Goal: Entertainment & Leisure: Consume media (video, audio)

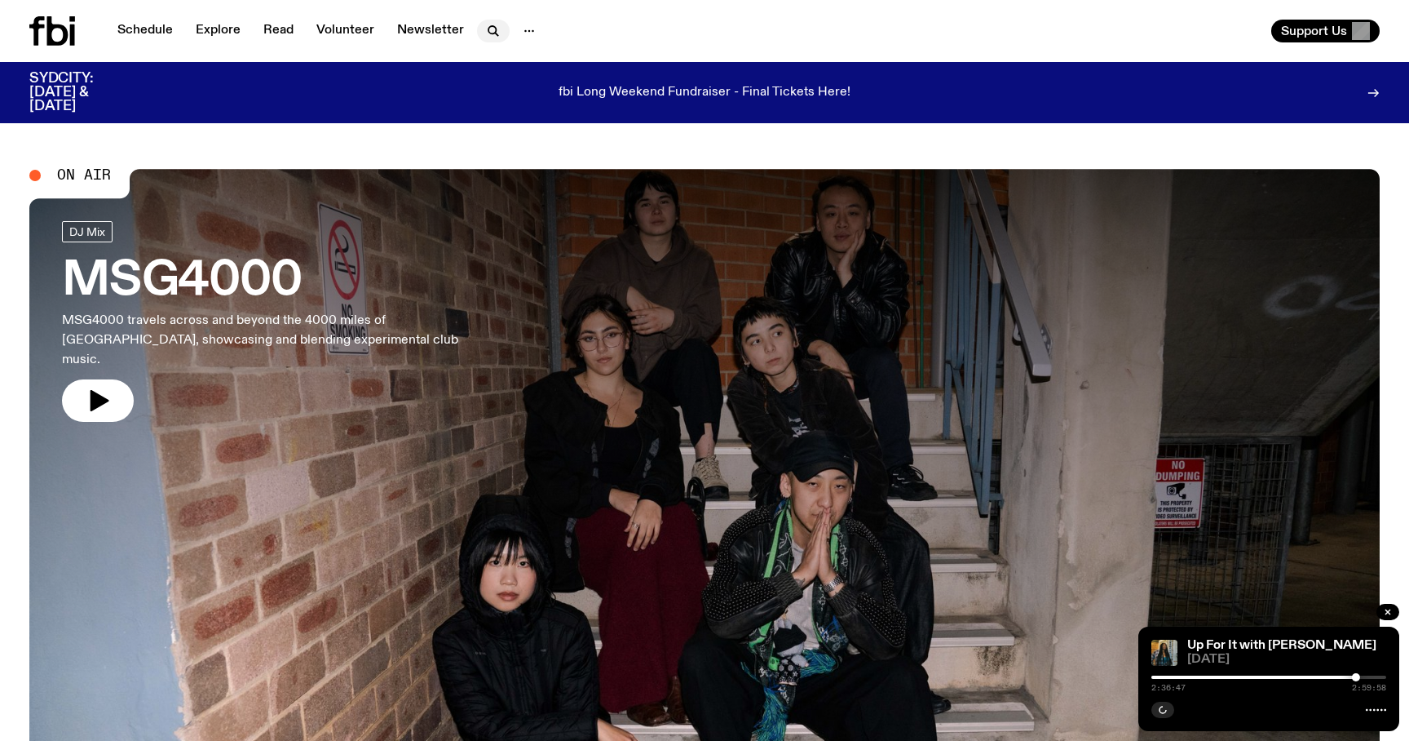
click at [494, 26] on icon "button" at bounding box center [494, 31] width 20 height 20
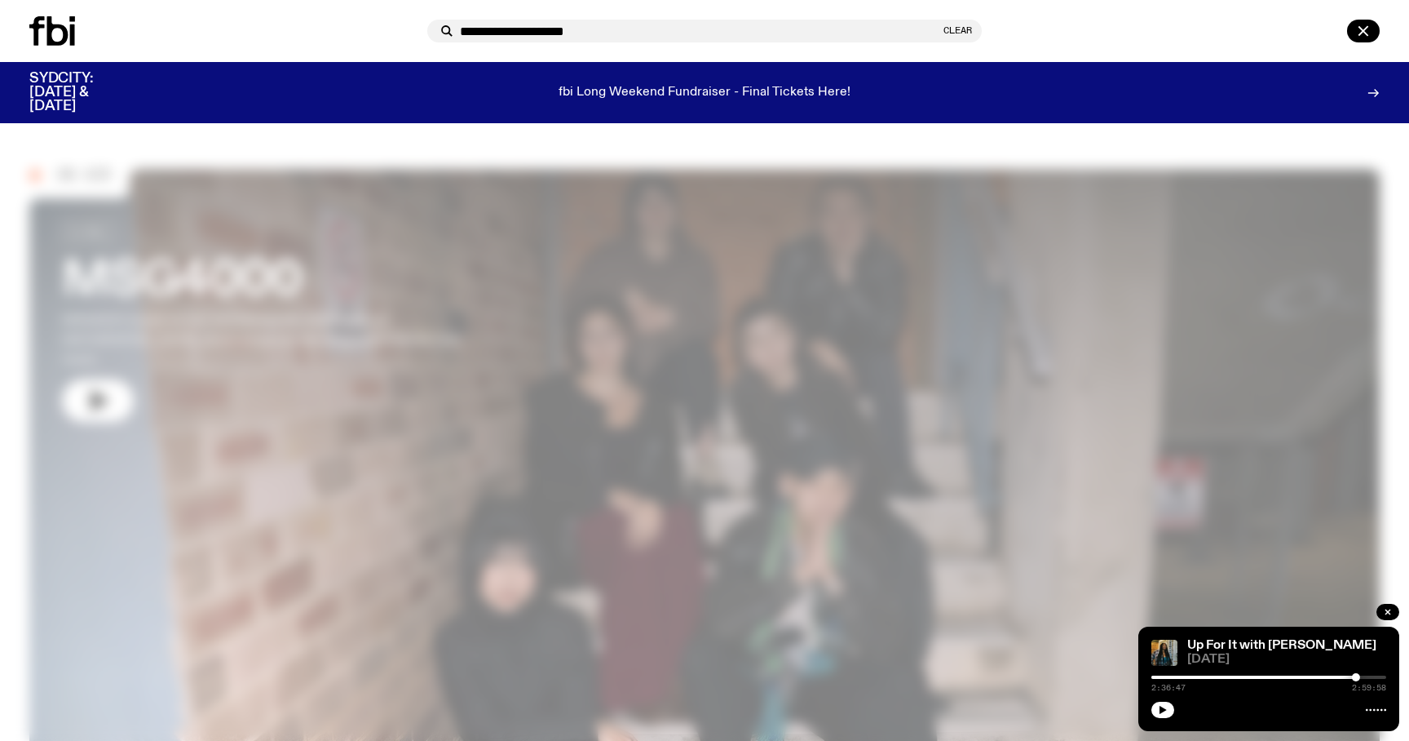
type input "**********"
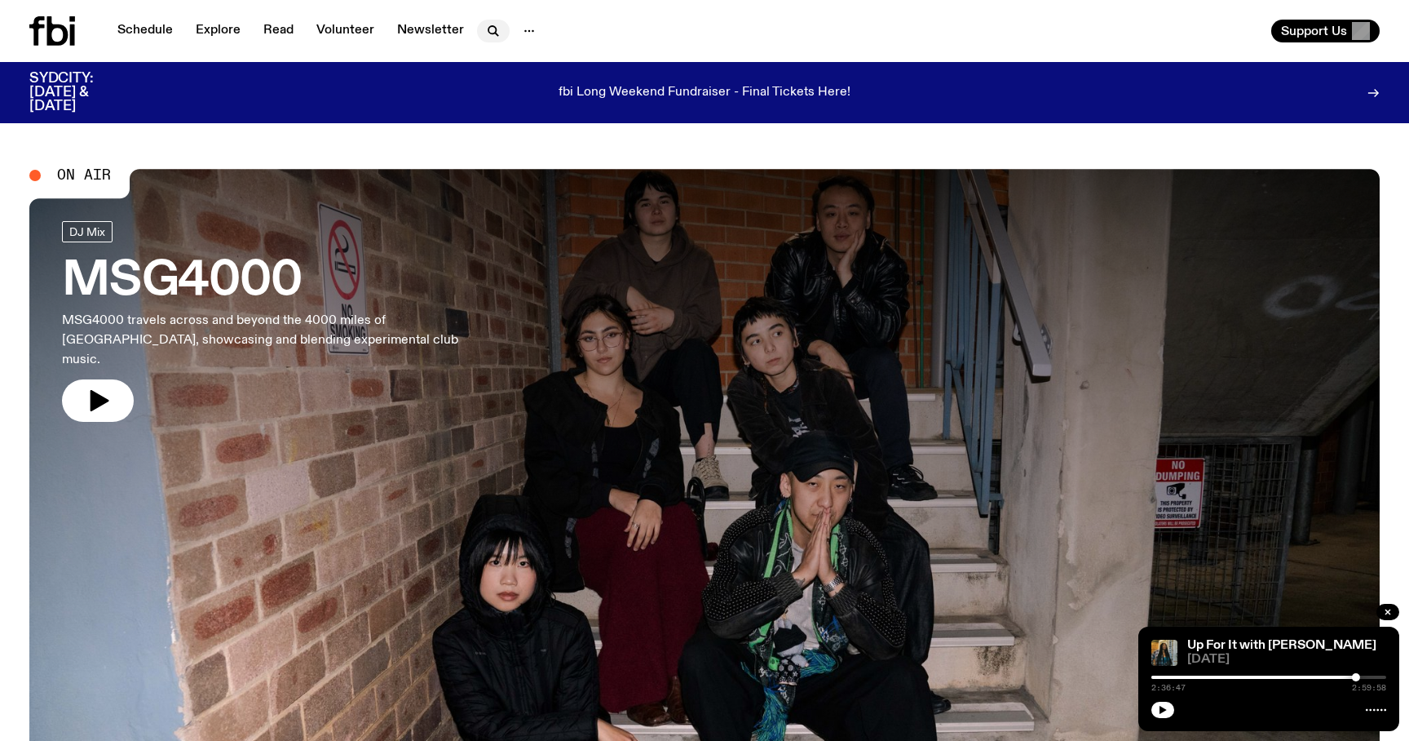
click at [494, 26] on icon "button" at bounding box center [494, 31] width 20 height 20
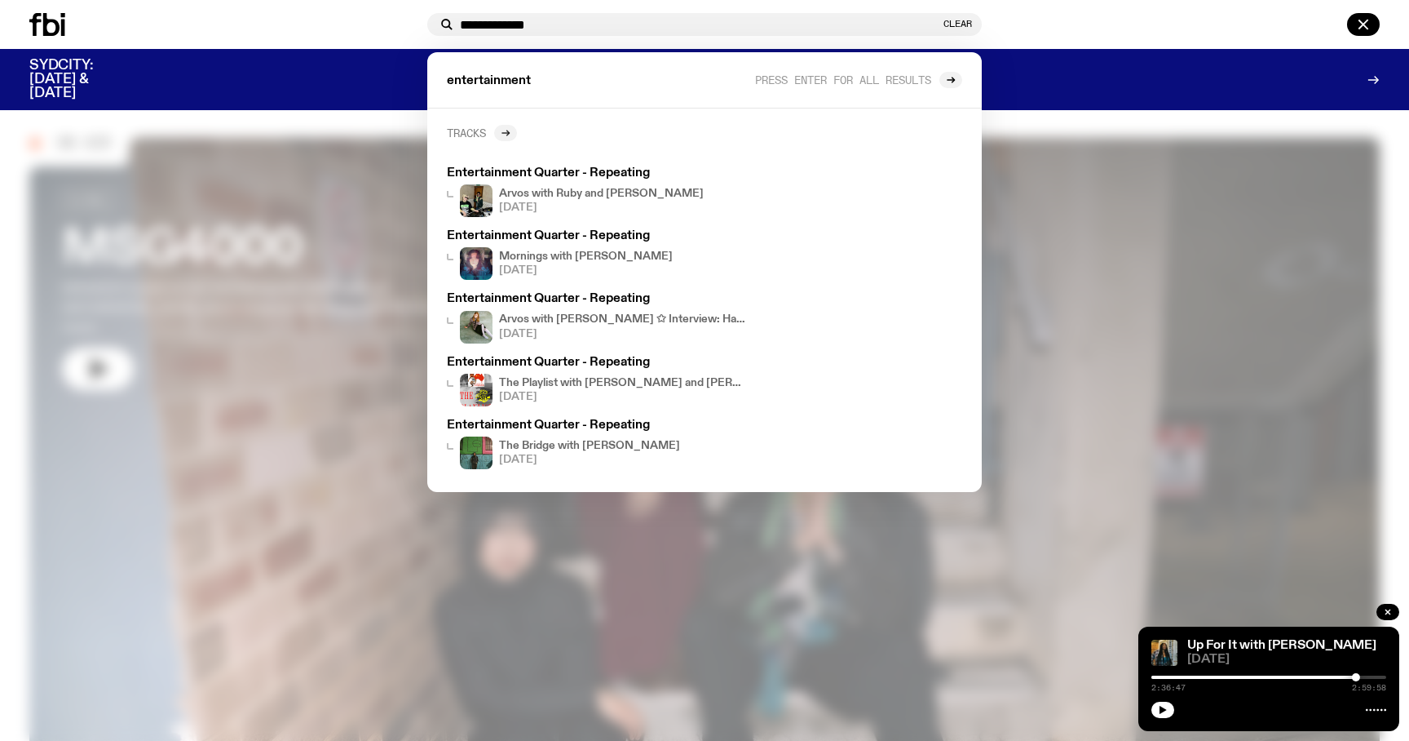
scroll to position [10, 0]
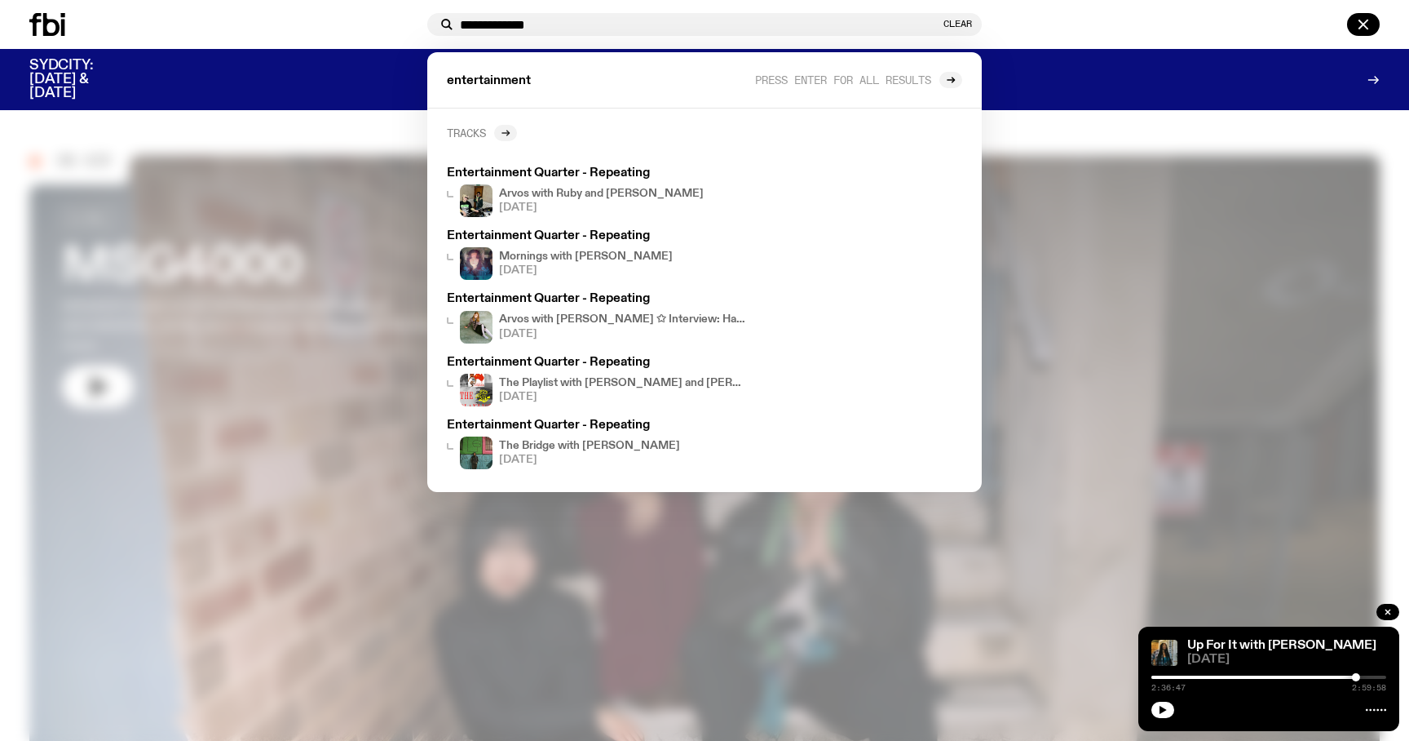
type input "**********"
click at [497, 131] on div at bounding box center [505, 133] width 23 height 16
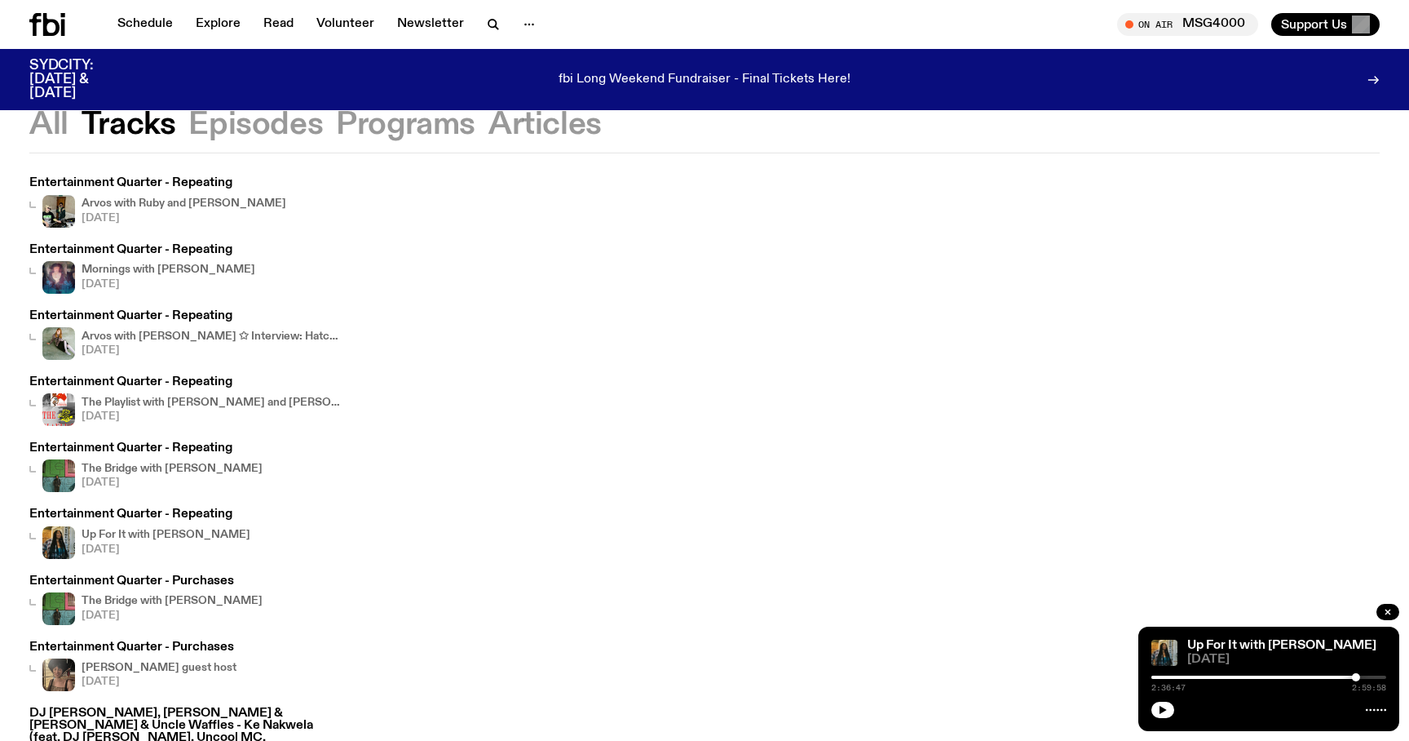
scroll to position [60, 0]
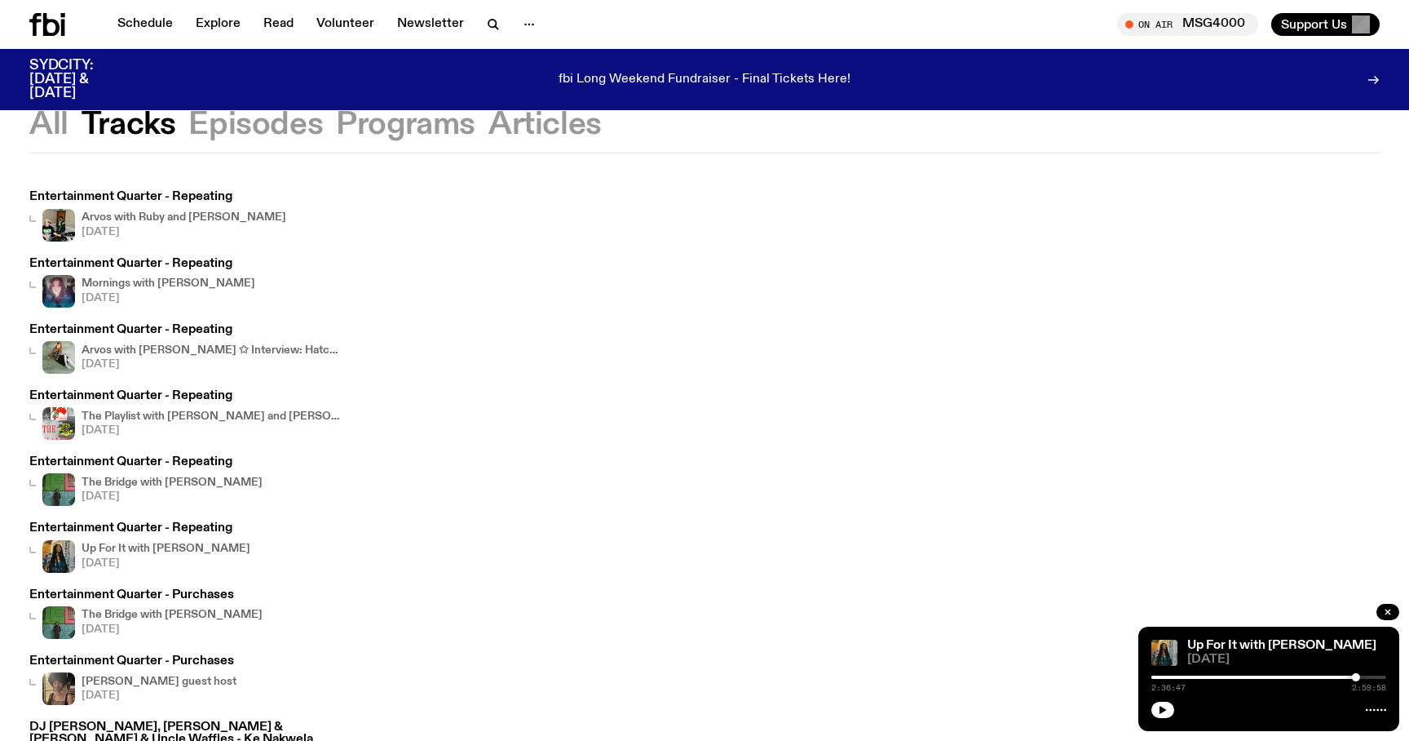
click at [166, 197] on h3 "Entertainment Quarter - Repeating" at bounding box center [157, 197] width 257 height 12
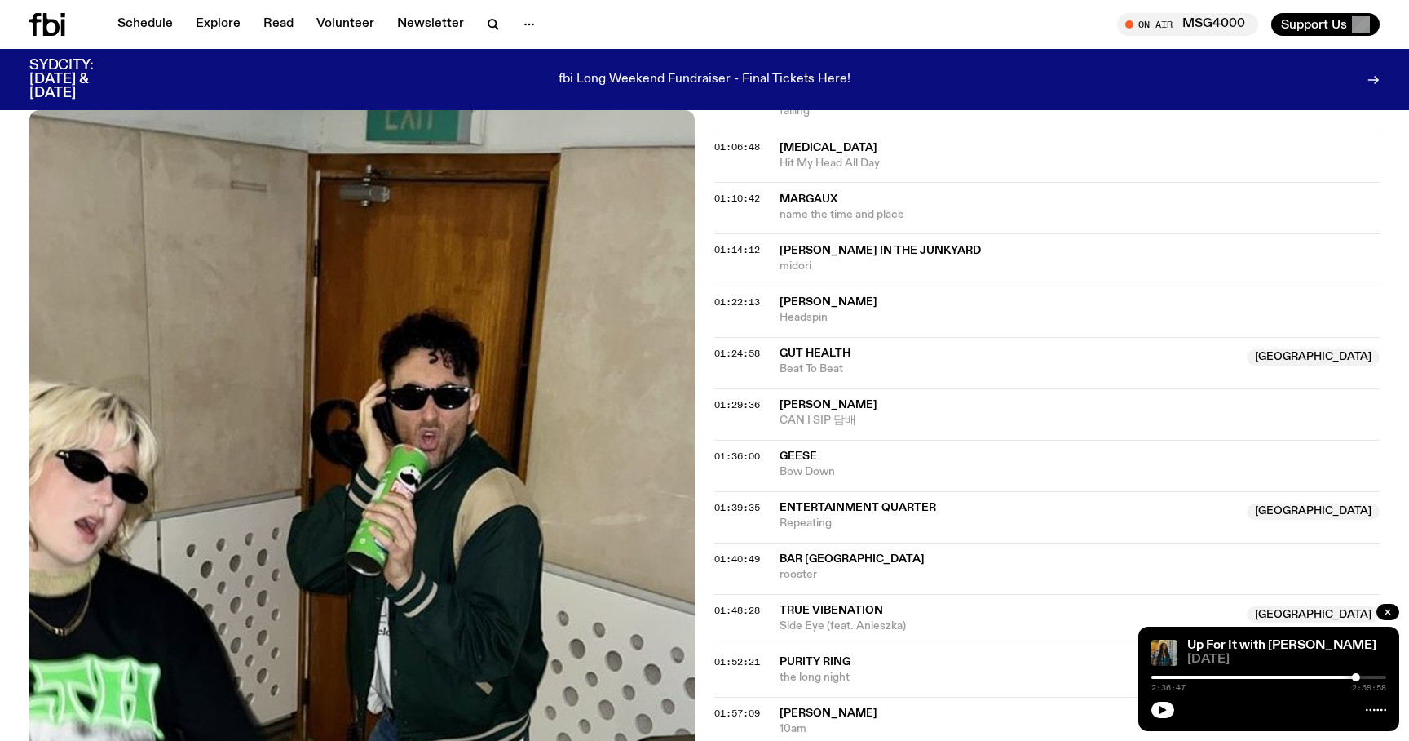
scroll to position [1352, 0]
click at [811, 501] on span "Entertainment Quarter" at bounding box center [858, 506] width 157 height 11
click at [750, 490] on div "01:39:35 Entertainment Quarter [GEOGRAPHIC_DATA] Repeating [GEOGRAPHIC_DATA]" at bounding box center [1046, 515] width 665 height 51
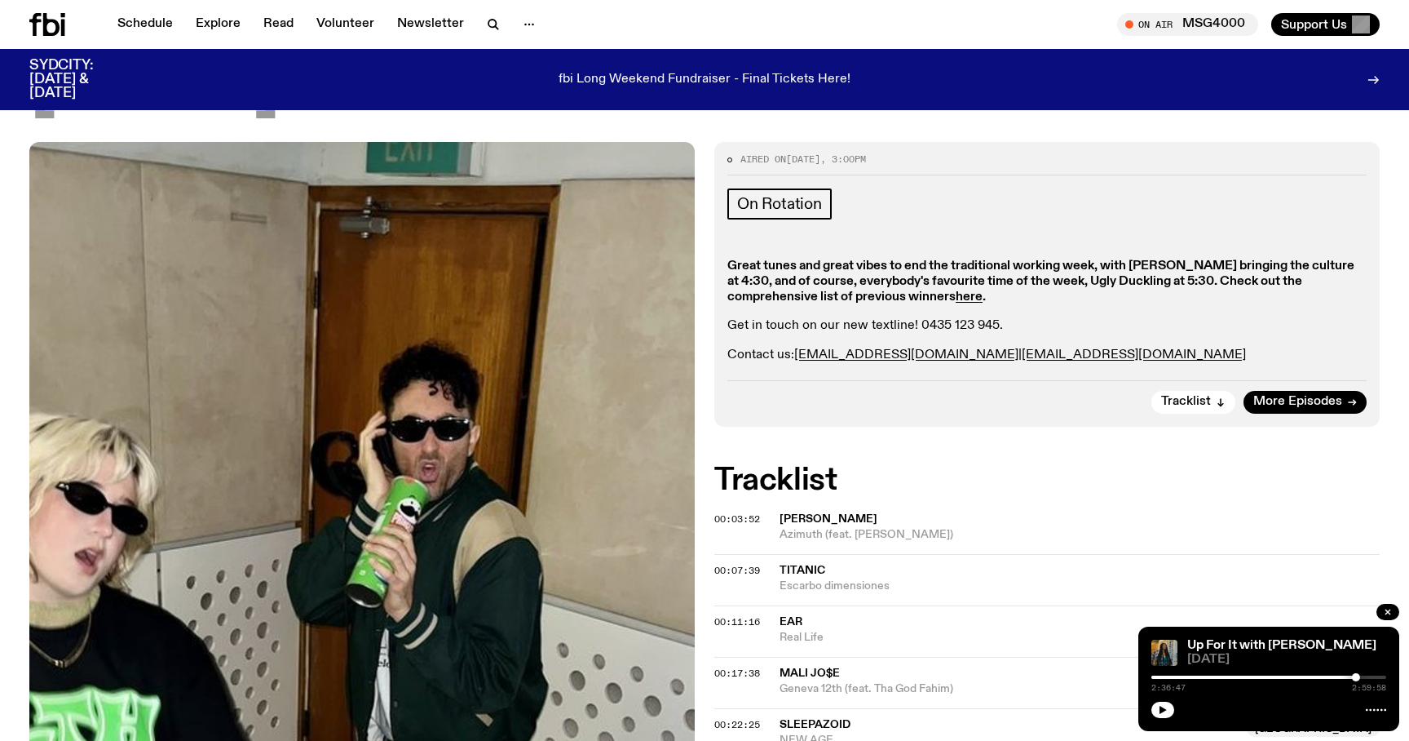
scroll to position [0, 0]
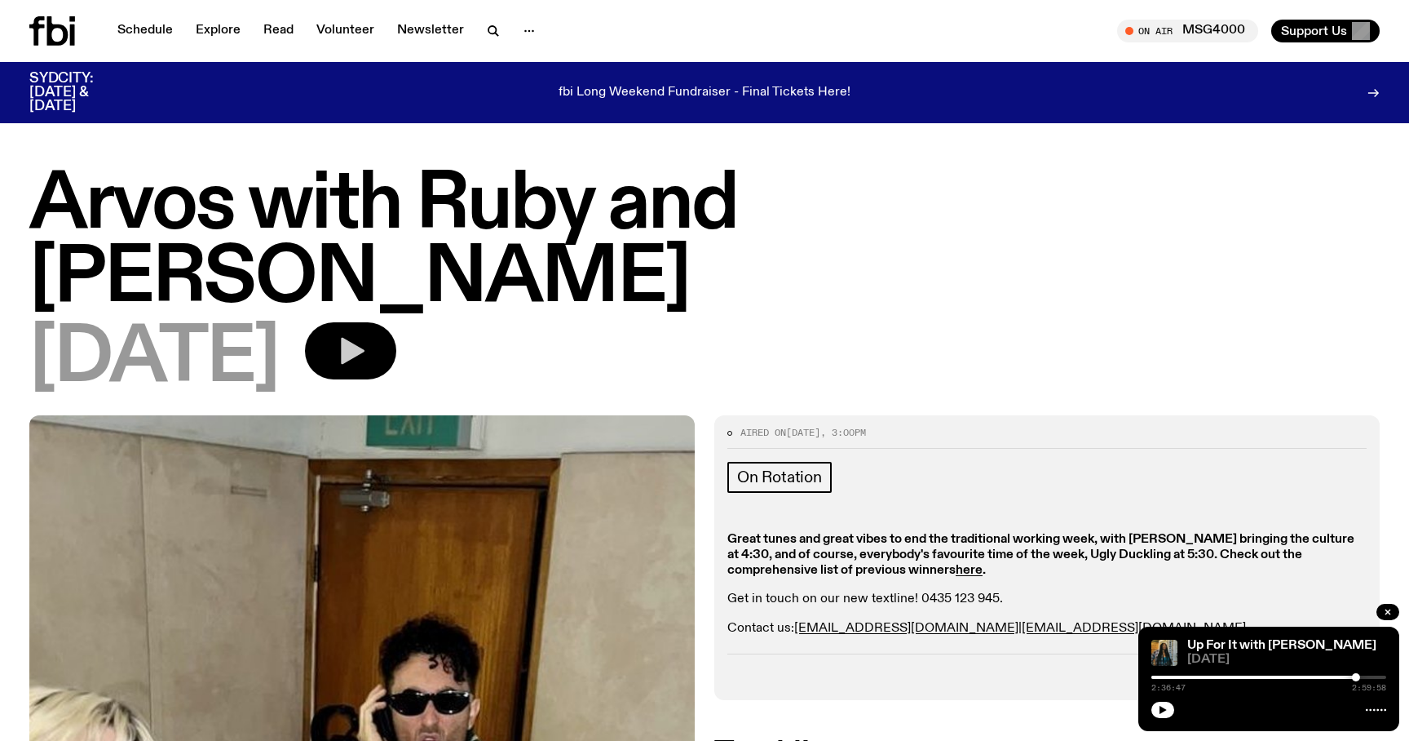
click at [365, 338] on icon "button" at bounding box center [353, 351] width 24 height 27
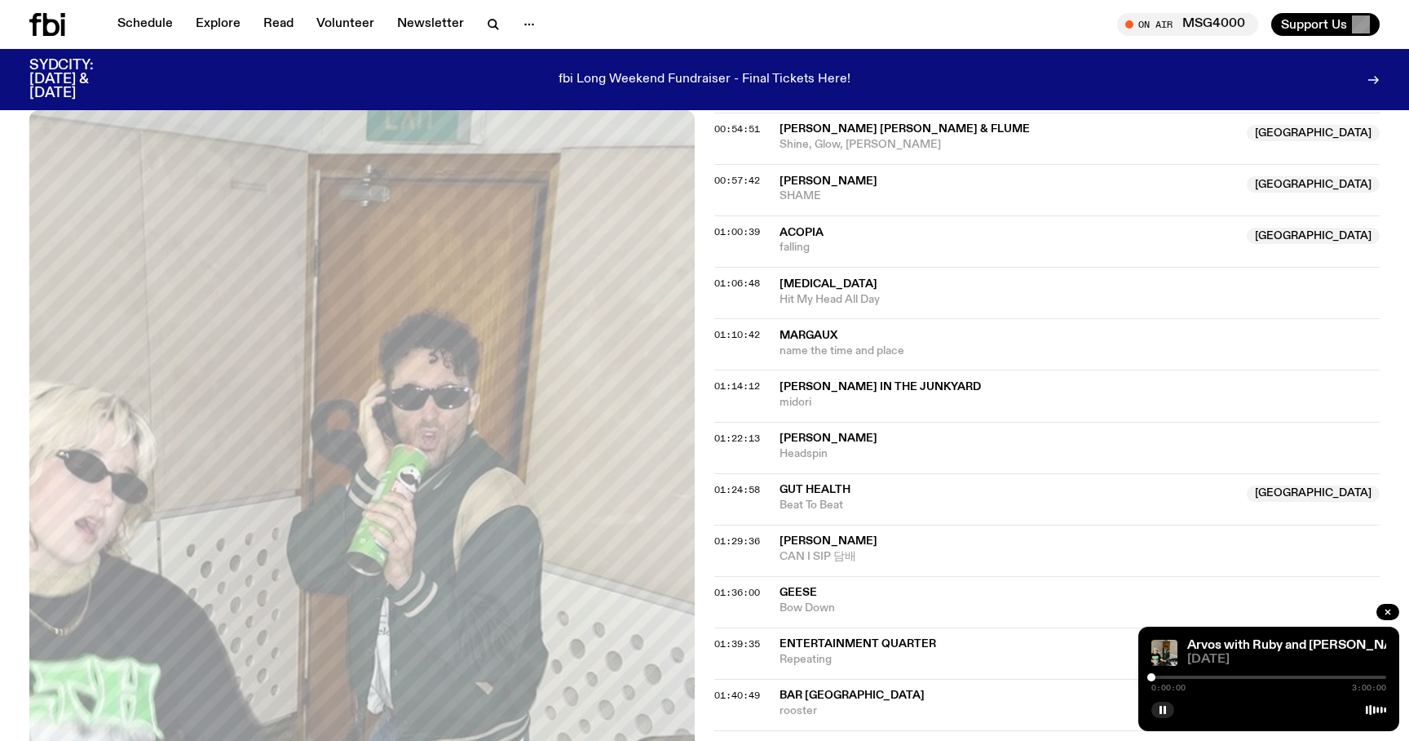
scroll to position [1227, 0]
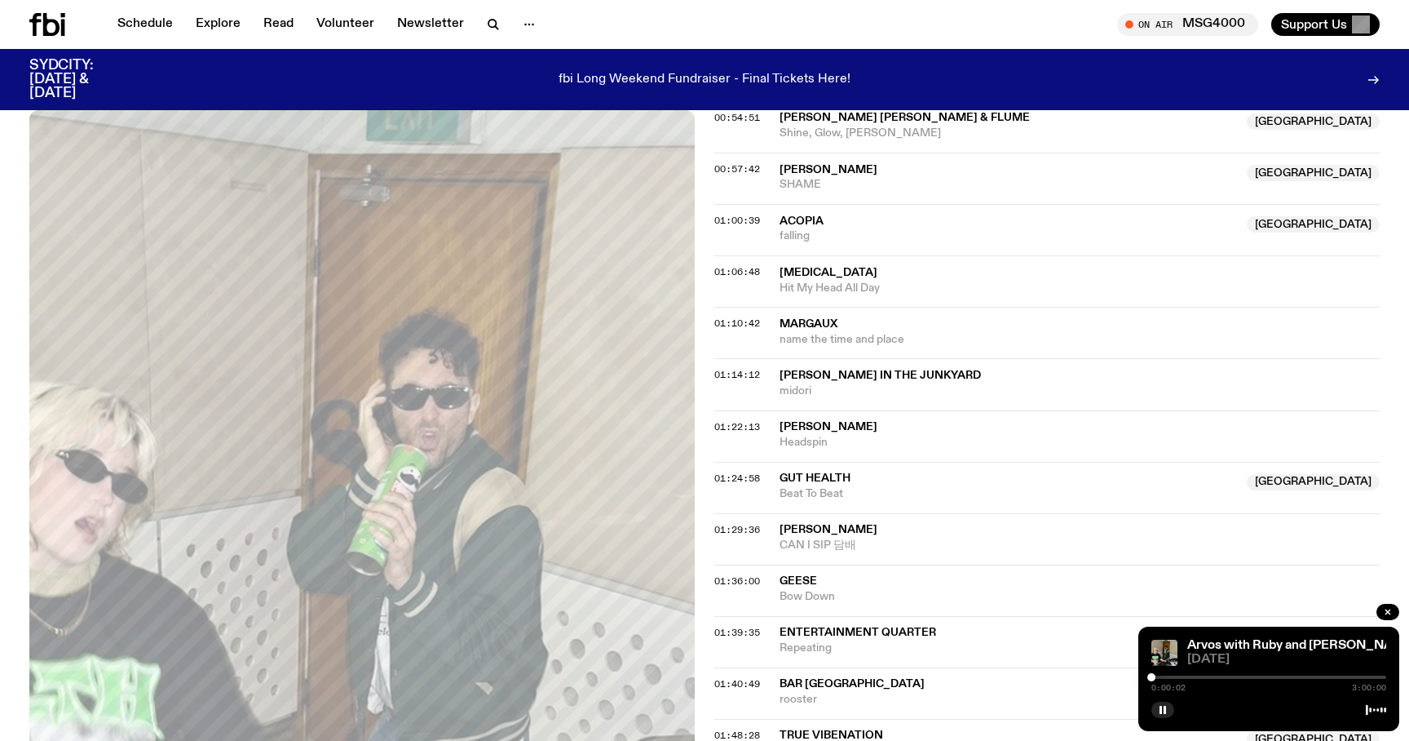
click at [1233, 679] on div "0:00:02 3:00:00" at bounding box center [1269, 682] width 235 height 20
click at [1260, 678] on div at bounding box center [1269, 676] width 235 height 3
click at [1301, 678] on div at bounding box center [1269, 676] width 235 height 3
click at [1283, 676] on div at bounding box center [1183, 676] width 235 height 3
click at [1271, 676] on div at bounding box center [1165, 676] width 235 height 3
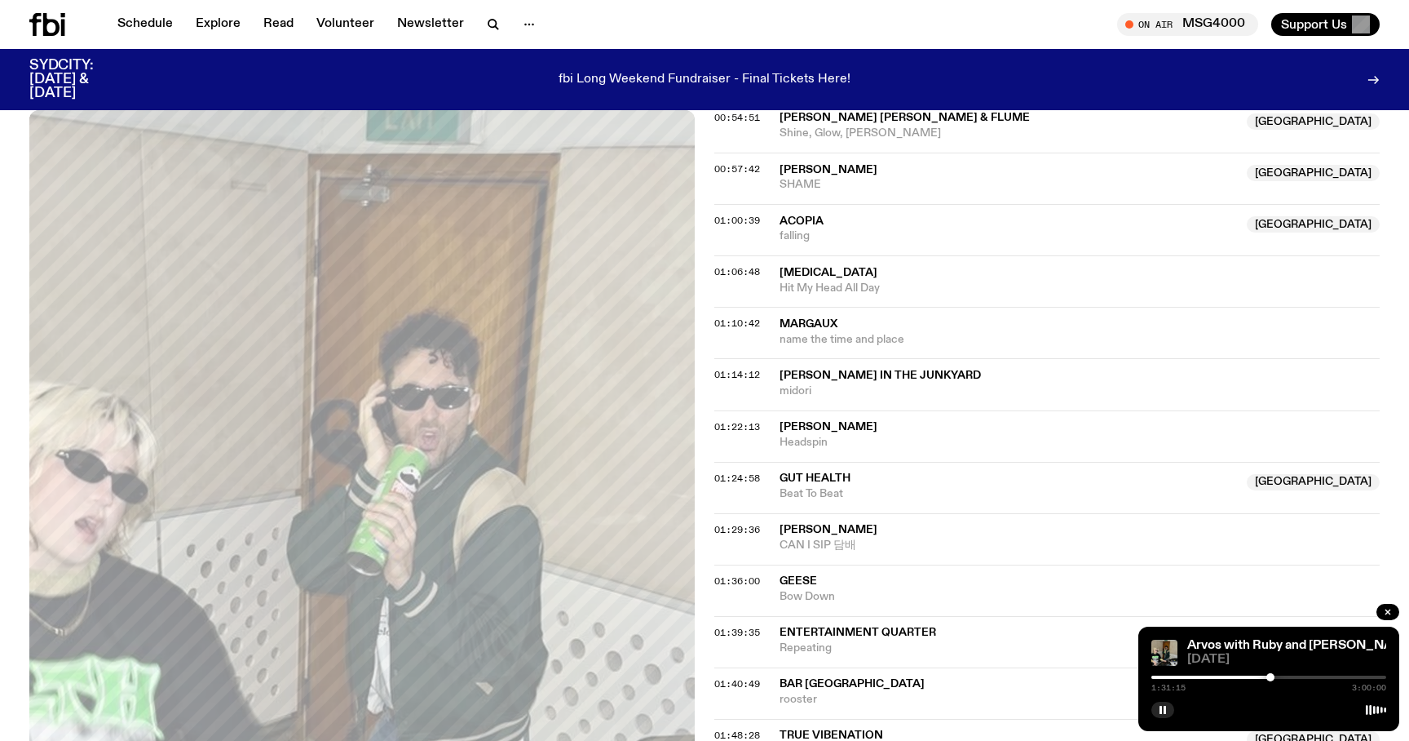
click at [1276, 677] on div at bounding box center [1269, 676] width 235 height 3
click at [1282, 676] on div at bounding box center [1269, 676] width 235 height 3
click at [1278, 676] on div at bounding box center [1282, 677] width 8 height 8
click at [1290, 675] on div at bounding box center [1269, 676] width 235 height 3
click at [1285, 677] on div at bounding box center [1172, 676] width 235 height 3
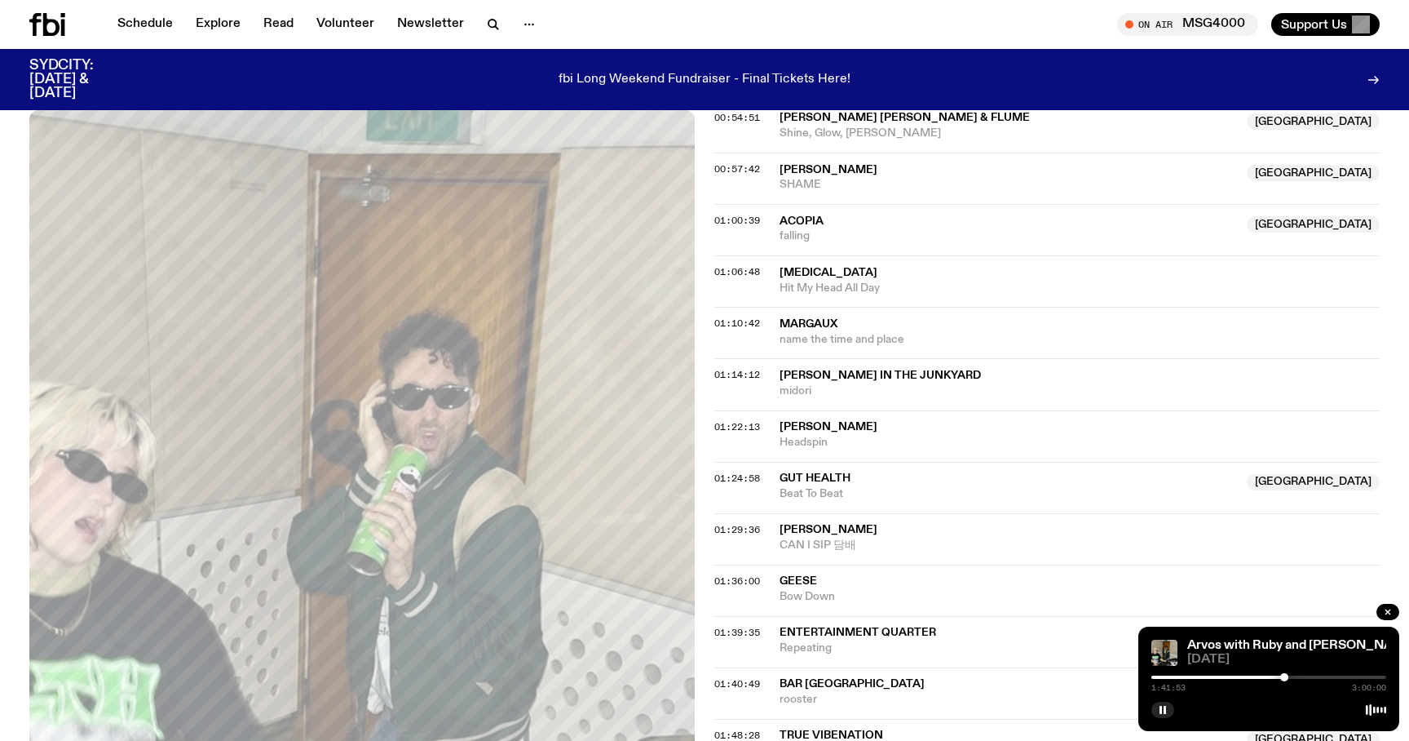
click at [1283, 676] on div at bounding box center [1284, 677] width 8 height 8
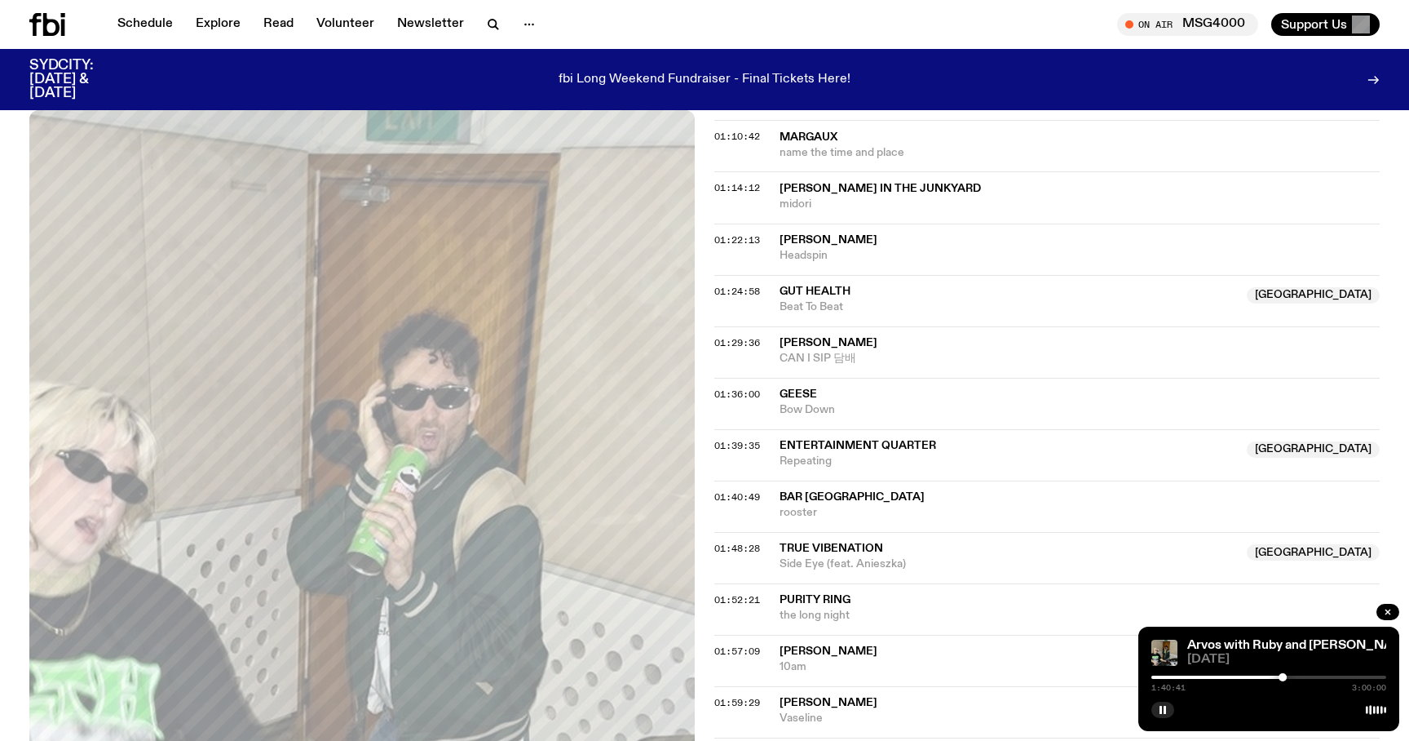
scroll to position [1429, 0]
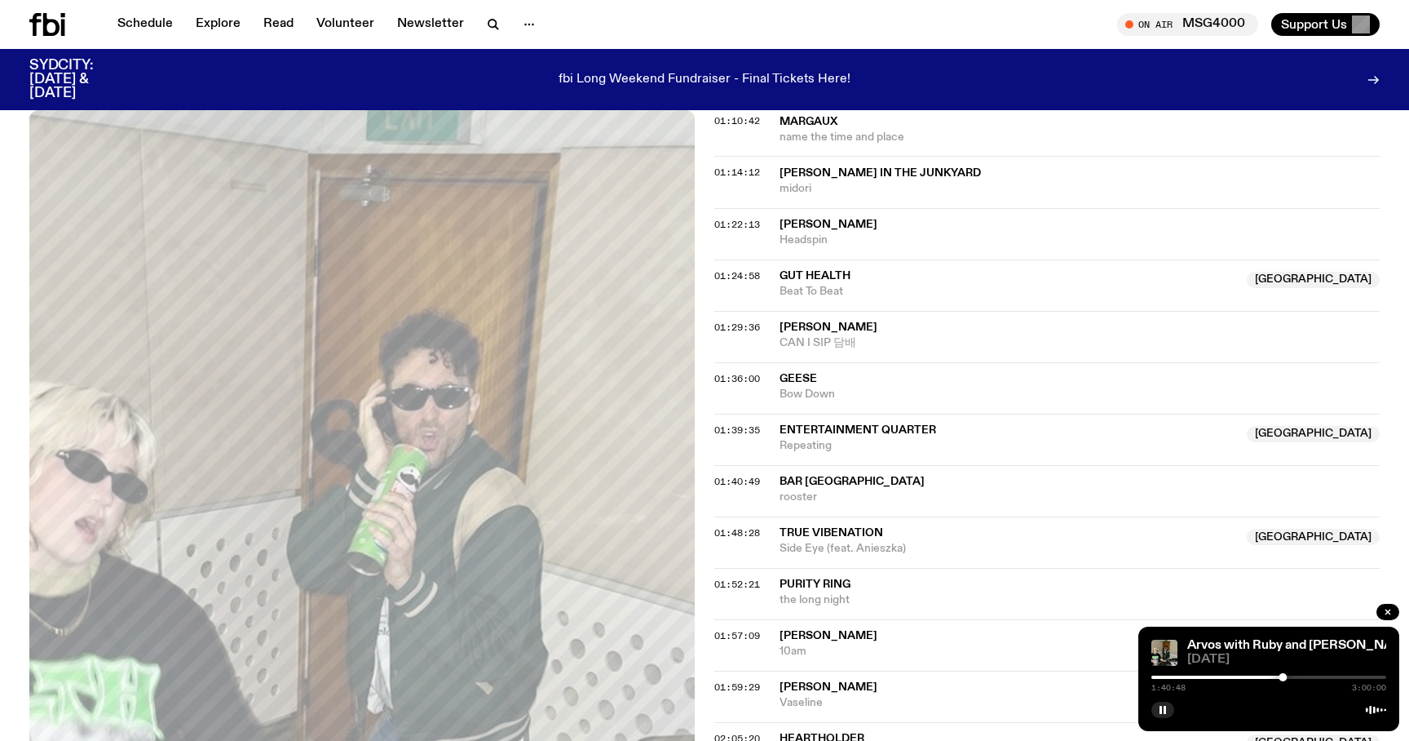
click at [1293, 676] on div at bounding box center [1269, 676] width 235 height 3
click at [1287, 676] on div at bounding box center [1175, 676] width 235 height 3
click at [1290, 674] on div at bounding box center [1290, 677] width 8 height 8
click at [1293, 674] on div at bounding box center [1293, 677] width 8 height 8
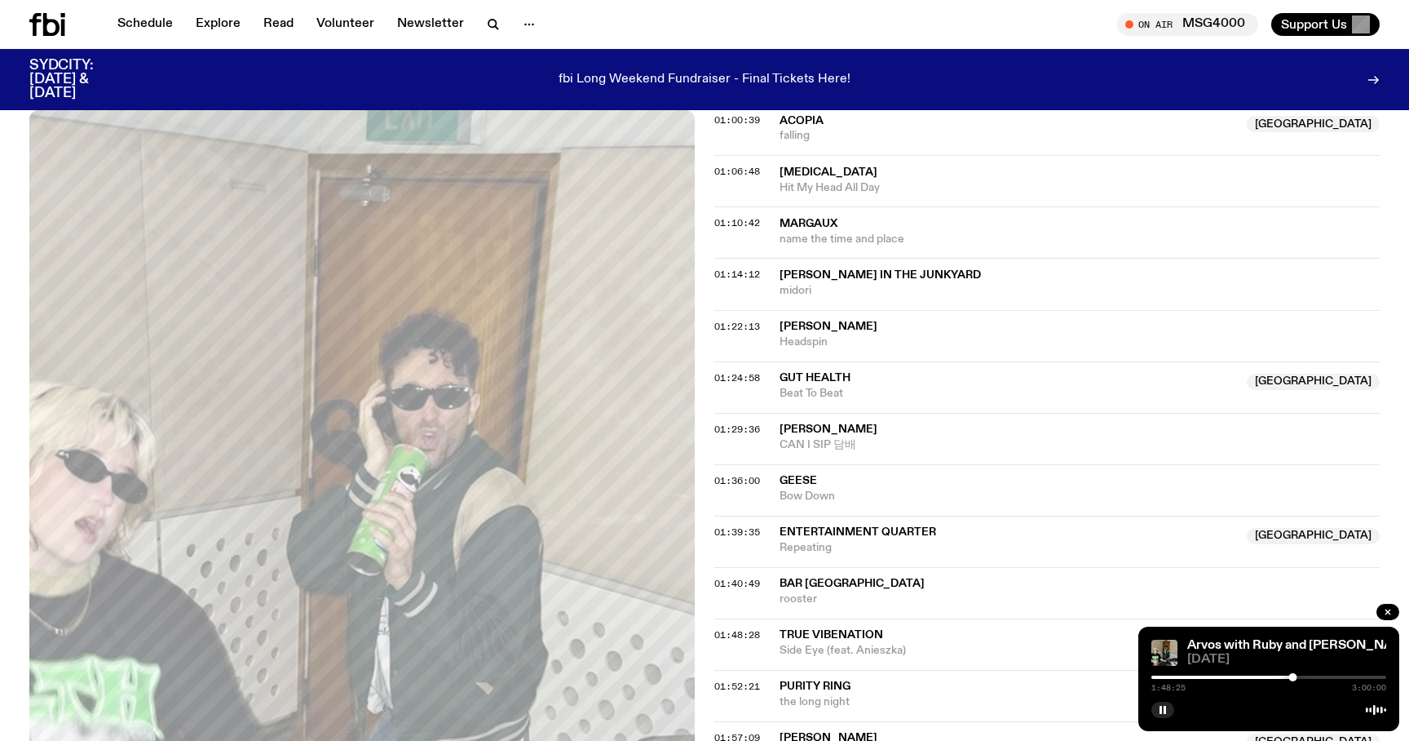
scroll to position [1329, 0]
click at [1289, 674] on div at bounding box center [1293, 677] width 8 height 8
click at [1290, 674] on div at bounding box center [1290, 677] width 8 height 8
